Goal: Task Accomplishment & Management: Manage account settings

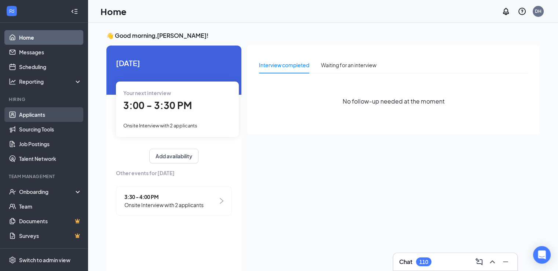
click at [38, 112] on link "Applicants" at bounding box center [50, 114] width 63 height 15
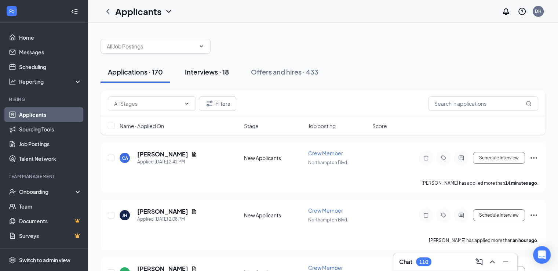
click at [207, 72] on div "Interviews · 18" at bounding box center [207, 71] width 44 height 9
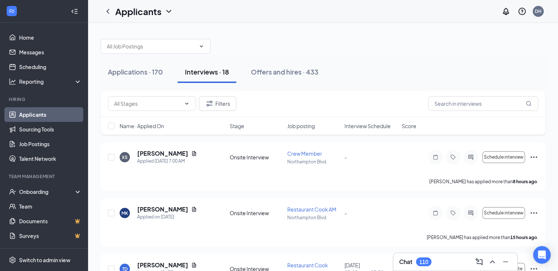
click at [367, 126] on span "Interview Schedule" at bounding box center [368, 125] width 46 height 7
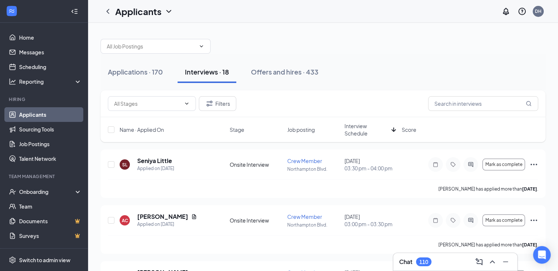
click at [367, 126] on span "Interview Schedule" at bounding box center [367, 129] width 44 height 15
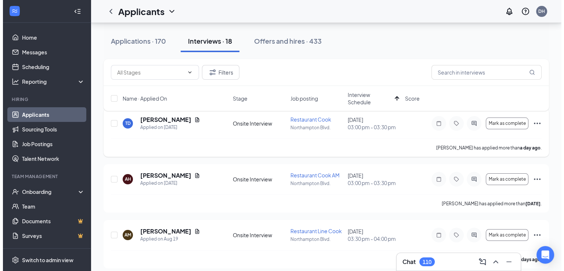
scroll to position [40, 0]
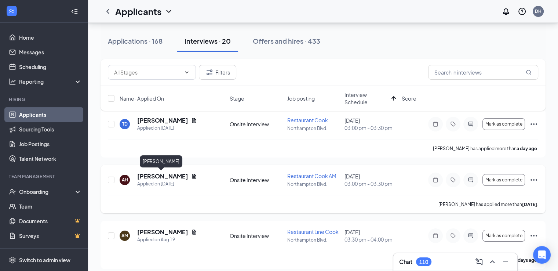
click at [159, 176] on h5 "[PERSON_NAME]" at bounding box center [162, 176] width 51 height 8
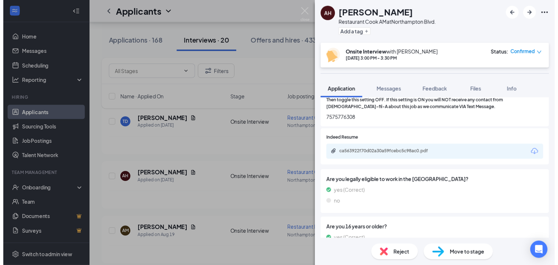
scroll to position [735, 0]
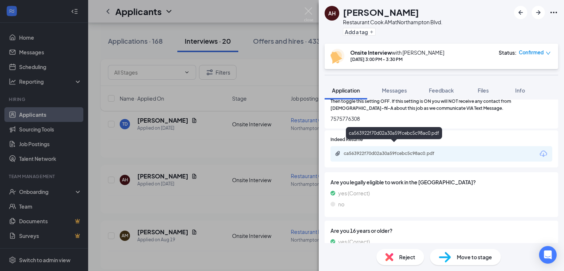
click at [406, 151] on div "ca563922f70d02a30a59fcebc5c98ac0.pdf" at bounding box center [395, 154] width 103 height 6
click at [219, 143] on div "AH [PERSON_NAME] Restaurant Cook AM at [GEOGRAPHIC_DATA]. Add a tag Onsite Inte…" at bounding box center [282, 135] width 564 height 271
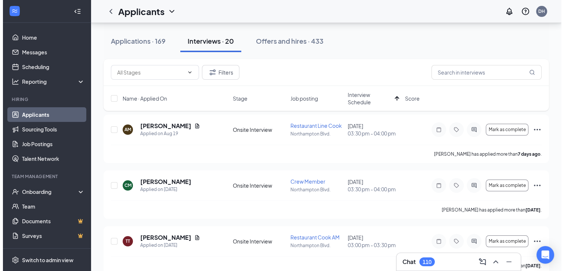
scroll to position [98, 0]
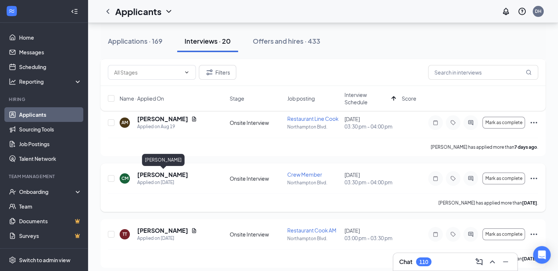
click at [169, 174] on h5 "[PERSON_NAME]" at bounding box center [162, 175] width 51 height 8
